Goal: Check status

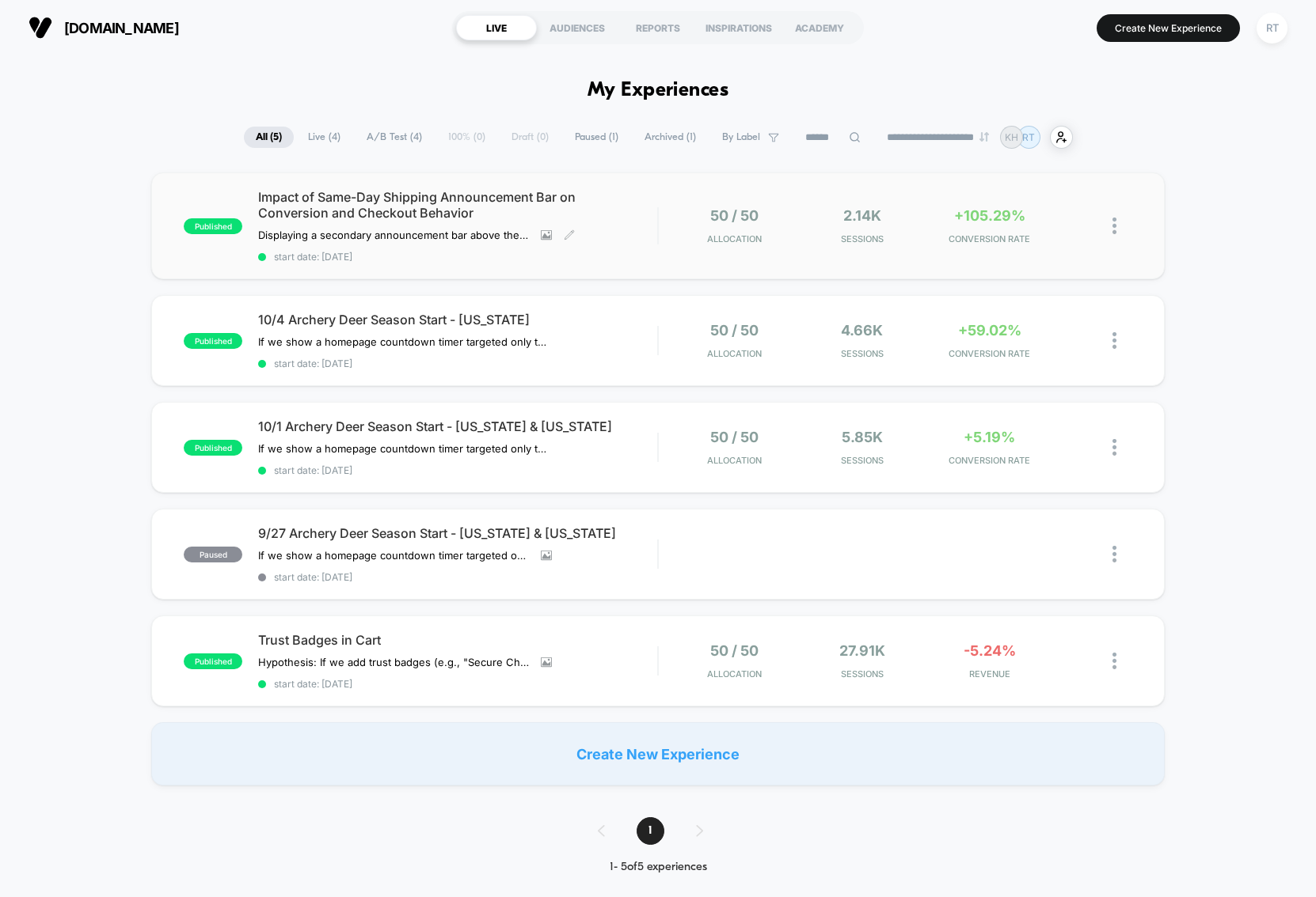
click at [186, 204] on div "published Impact of Same-Day Shipping Announcement Bar on Conversion and Checko…" at bounding box center [420, 225] width 474 height 74
